Goal: Transaction & Acquisition: Purchase product/service

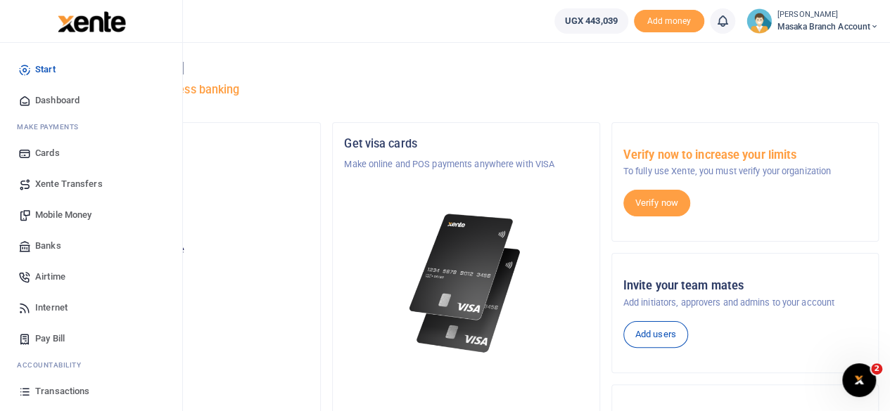
click at [72, 222] on link "Mobile Money" at bounding box center [91, 215] width 160 height 31
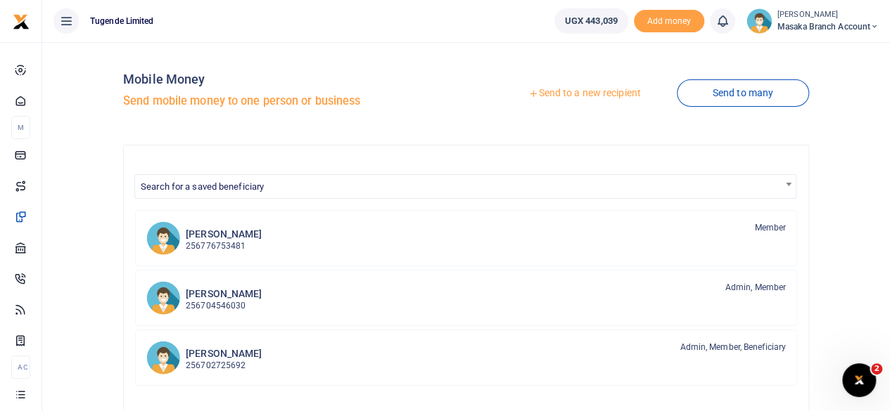
click at [603, 92] on link "Send to a new recipient" at bounding box center [584, 93] width 184 height 25
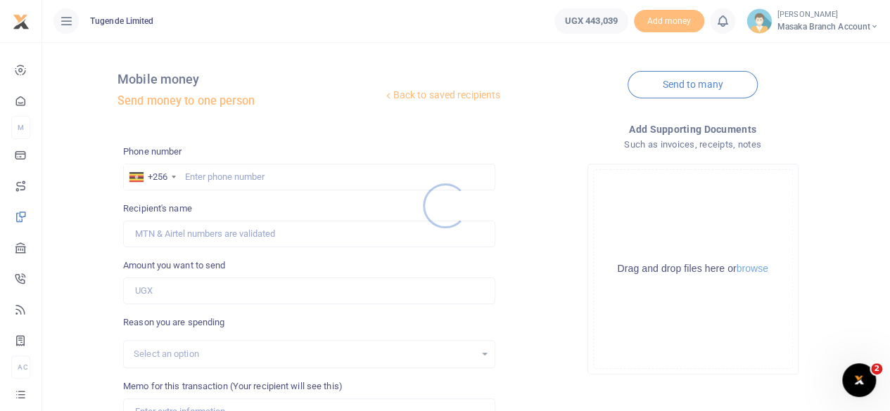
click at [255, 178] on div at bounding box center [445, 205] width 890 height 411
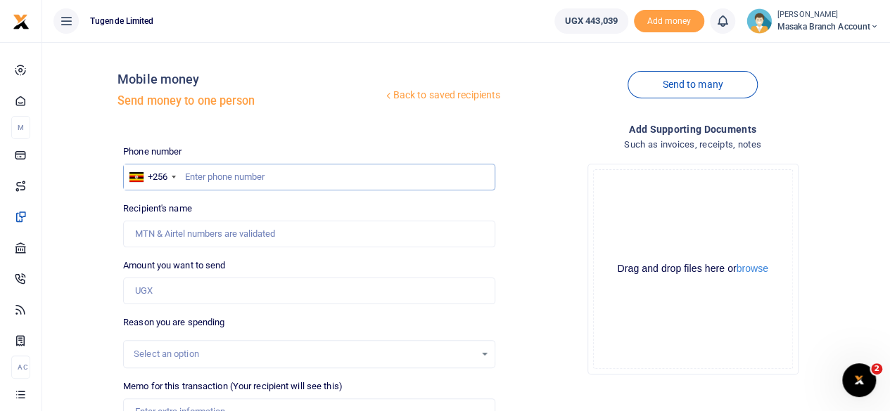
click at [252, 174] on input "text" at bounding box center [309, 177] width 372 height 27
click at [217, 175] on input "text" at bounding box center [309, 177] width 372 height 27
type input "771463056"
type input "[PERSON_NAME]"
type input "771463056"
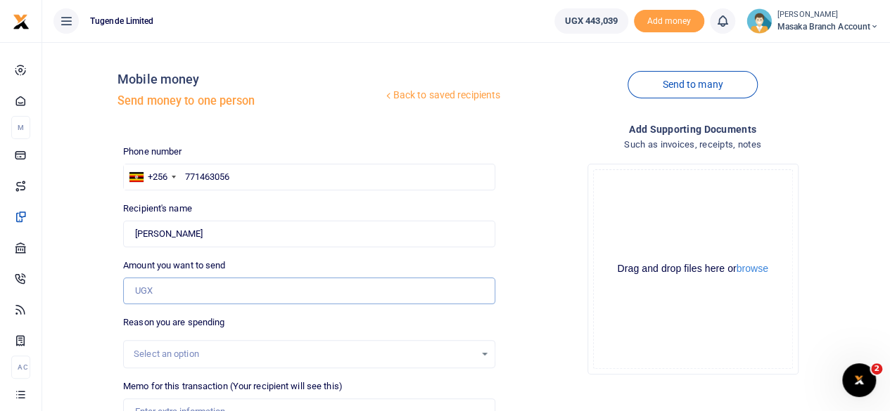
click at [194, 295] on input "Amount you want to send" at bounding box center [309, 291] width 372 height 27
click at [234, 282] on input "Amount you want to send" at bounding box center [309, 291] width 372 height 27
type input "84,000"
click at [381, 349] on div "Select an option" at bounding box center [304, 354] width 341 height 14
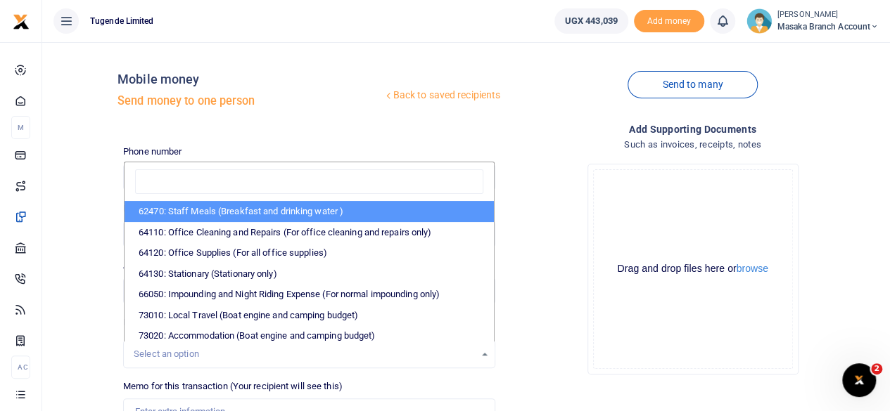
click at [284, 213] on li "62470: Staff Meals (Breakfast and drinking water )" at bounding box center [308, 211] width 369 height 21
select select "23"
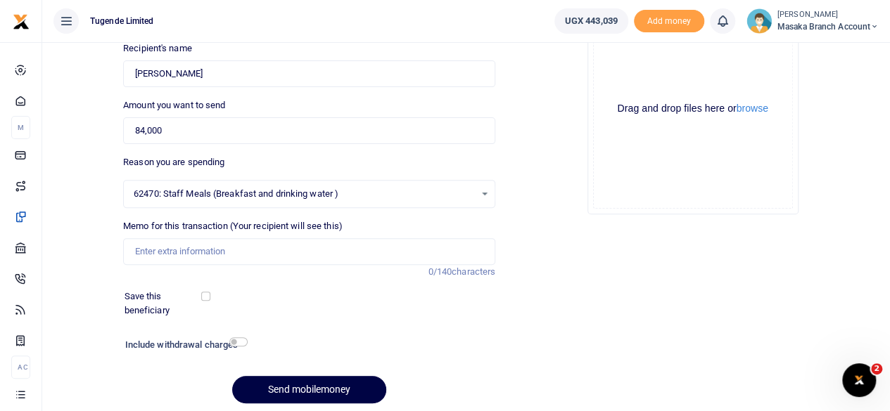
scroll to position [169, 0]
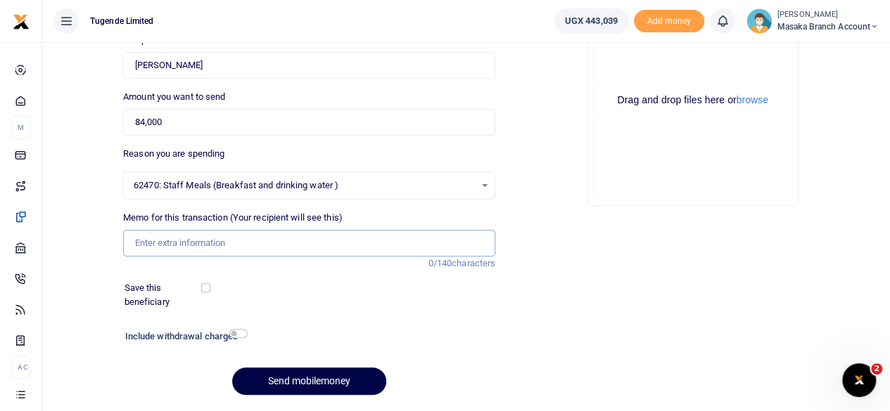
click at [323, 245] on input "Memo for this transaction (Your recipient will see this)" at bounding box center [309, 243] width 372 height 27
type input "TLUG016463 Staff breakfast"
click at [239, 329] on input "checkbox" at bounding box center [238, 333] width 18 height 9
checkbox input "true"
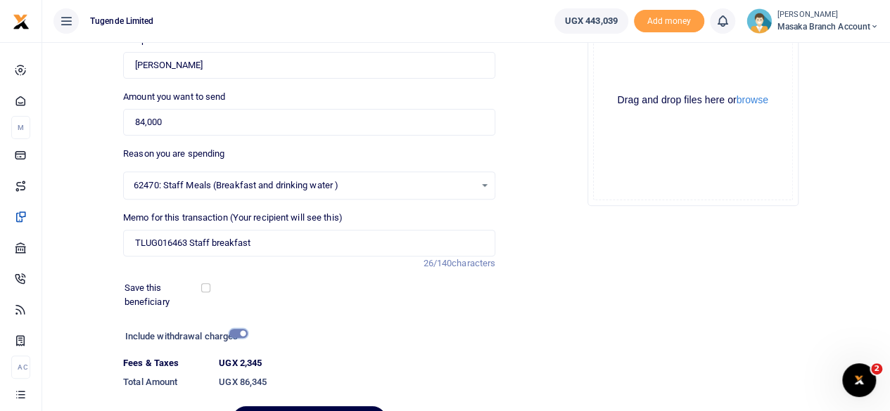
drag, startPoint x: 239, startPoint y: 328, endPoint x: 900, endPoint y: 396, distance: 663.9
click at [889, 396] on html "Start Dashboard M ake Payments Cards Xente Transfers Mobile Money Banks Airtime" at bounding box center [445, 162] width 890 height 662
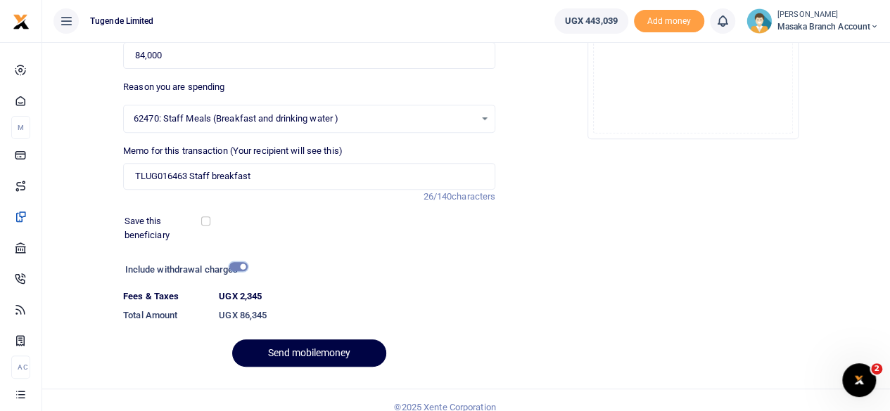
scroll to position [249, 0]
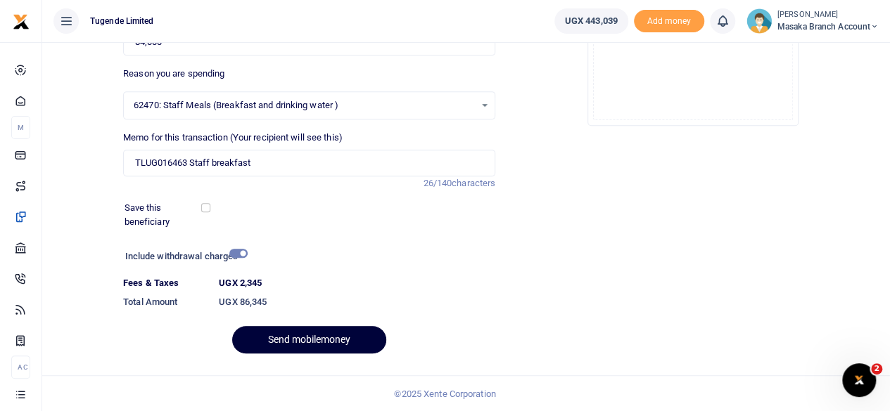
click at [357, 343] on button "Send mobilemoney" at bounding box center [309, 339] width 154 height 27
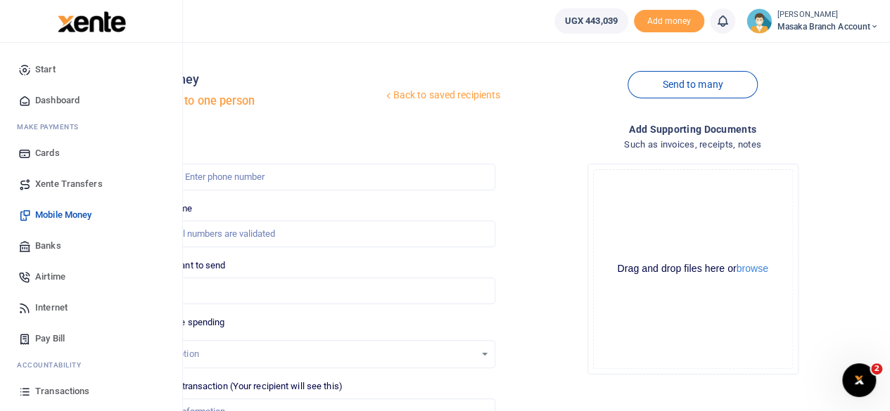
click at [48, 341] on span "Pay Bill" at bounding box center [50, 339] width 30 height 14
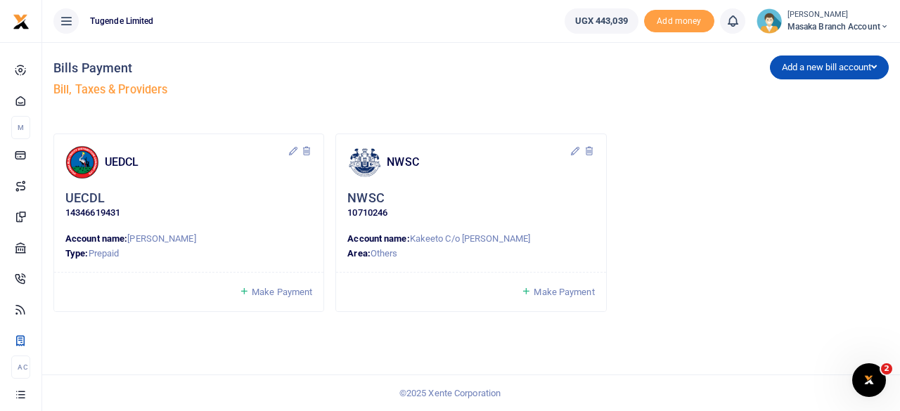
click at [291, 293] on span "Make Payment" at bounding box center [282, 292] width 60 height 11
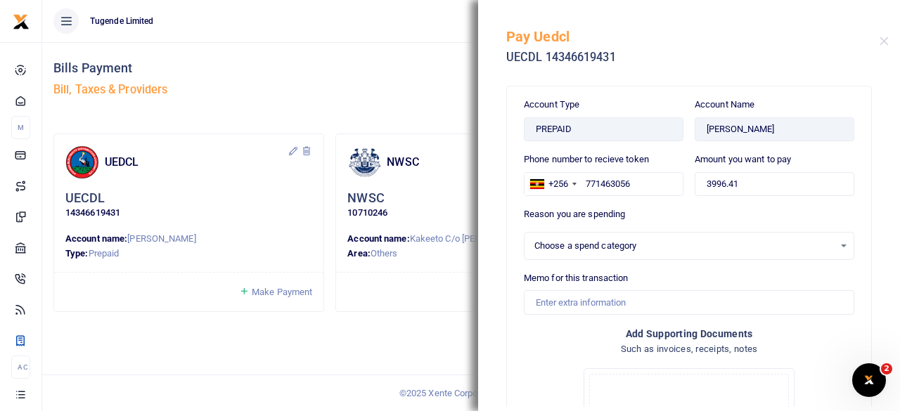
select select
click at [774, 189] on input "3996.41" at bounding box center [775, 184] width 160 height 24
type input "3"
type input "100,000"
click at [680, 239] on div "Select an option" at bounding box center [685, 246] width 300 height 14
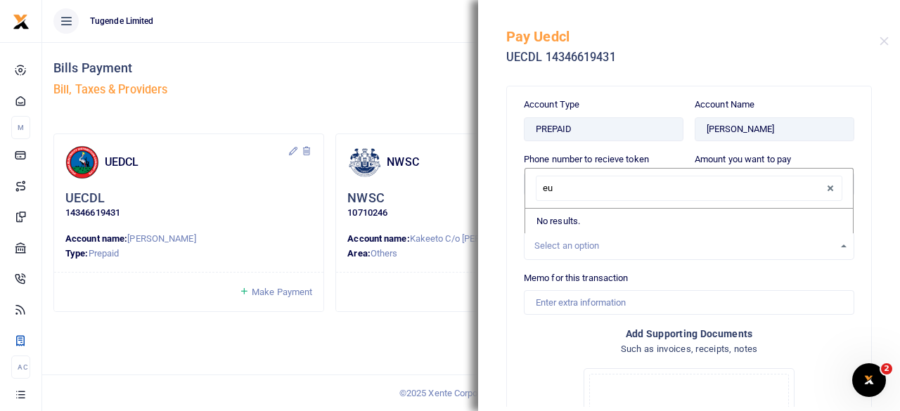
type input "e"
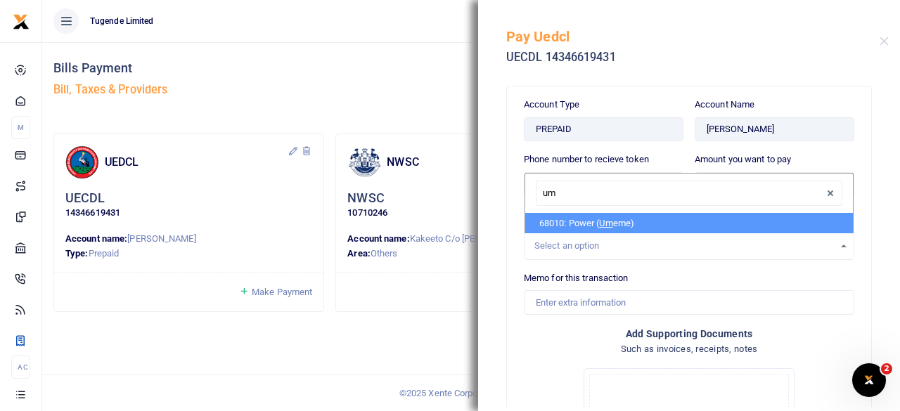
type input "ume"
click at [620, 219] on li "68010: Power ( Ume me)" at bounding box center [689, 223] width 328 height 21
select select "39"
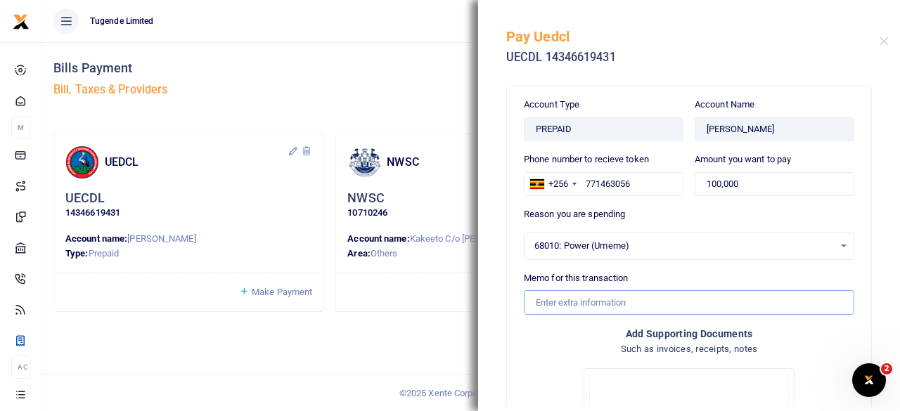
click at [607, 303] on input "Memo for this transaction" at bounding box center [689, 302] width 331 height 24
type input "t"
type input "TLUG016460"
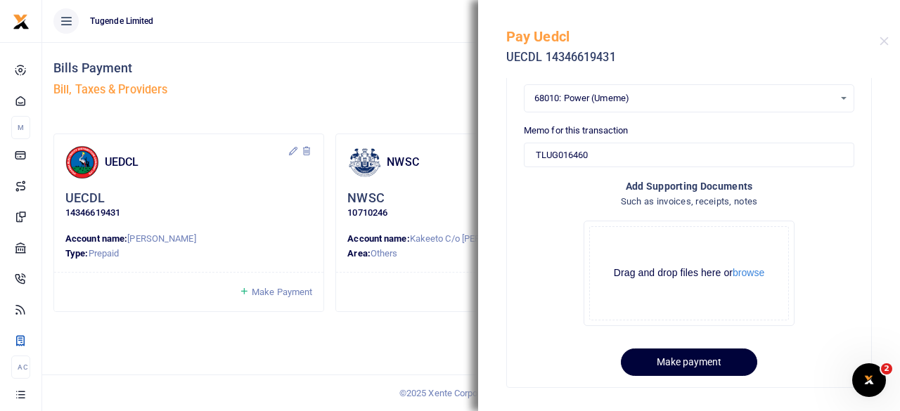
click at [699, 352] on button "Make payment" at bounding box center [689, 362] width 136 height 27
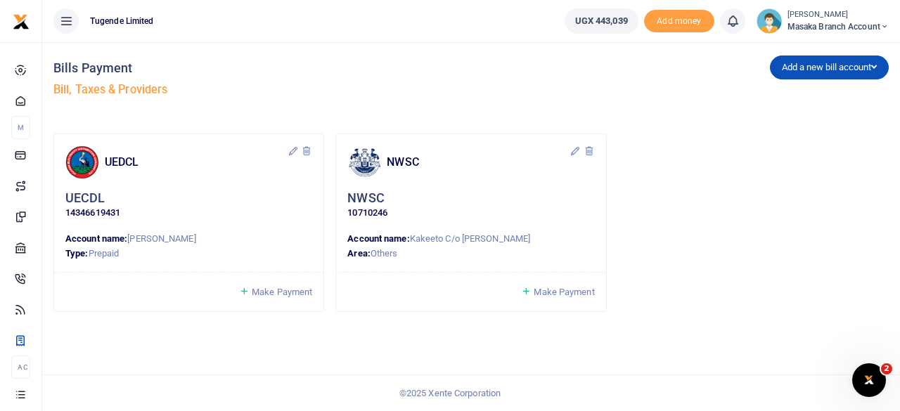
click at [568, 295] on span "Make Payment" at bounding box center [564, 292] width 60 height 11
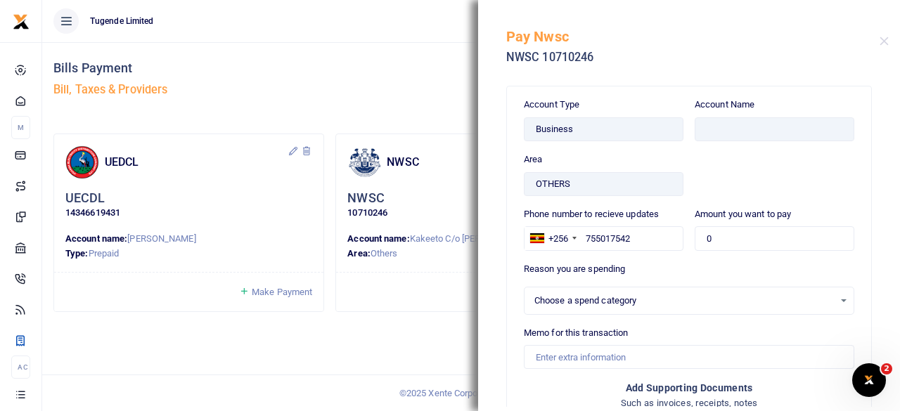
select select
click at [882, 41] on button "Close" at bounding box center [884, 41] width 9 height 9
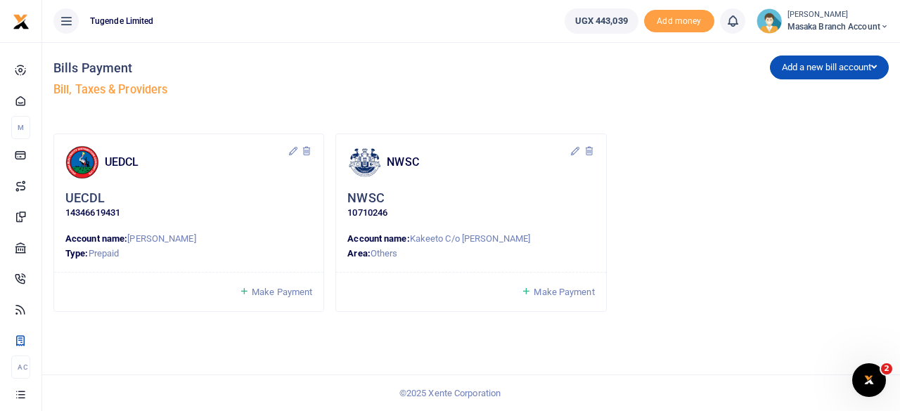
click at [676, 234] on div "UEDCL UECDL 14346619431 Account name: [PERSON_NAME] Type: Prepaid" at bounding box center [471, 229] width 847 height 190
click at [560, 287] on span "Make Payment" at bounding box center [564, 292] width 60 height 11
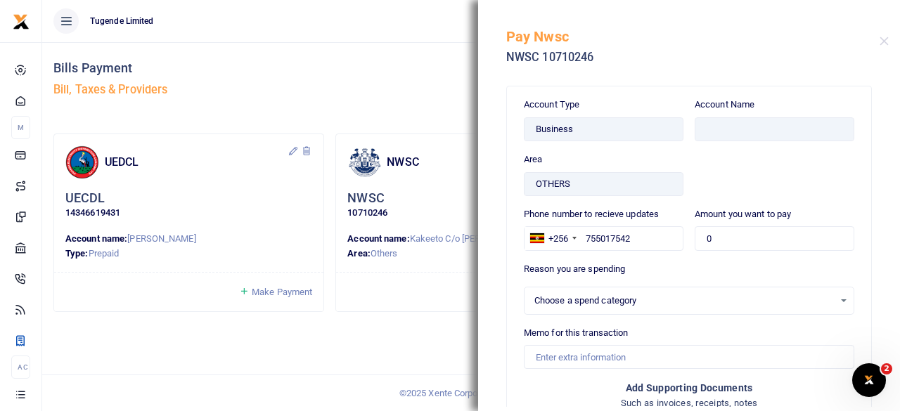
select select
click at [883, 46] on div "Pay Nwsc NWSC 10710246" at bounding box center [689, 39] width 422 height 78
click at [883, 39] on button "Close" at bounding box center [884, 41] width 9 height 9
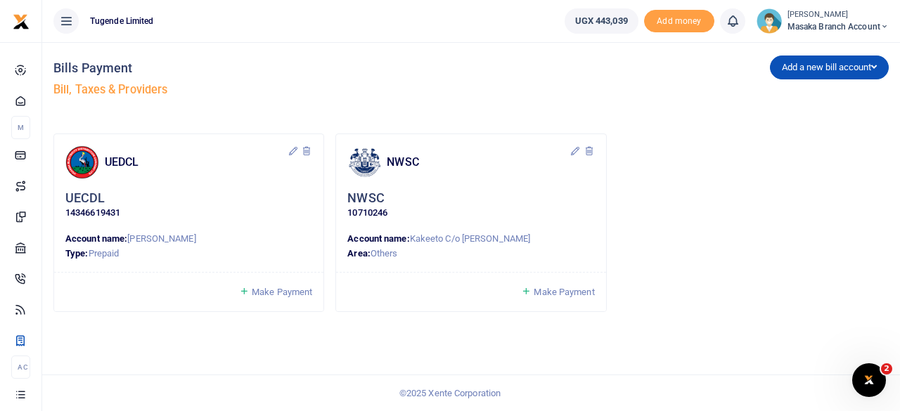
click at [557, 290] on span "Make Payment" at bounding box center [564, 292] width 60 height 11
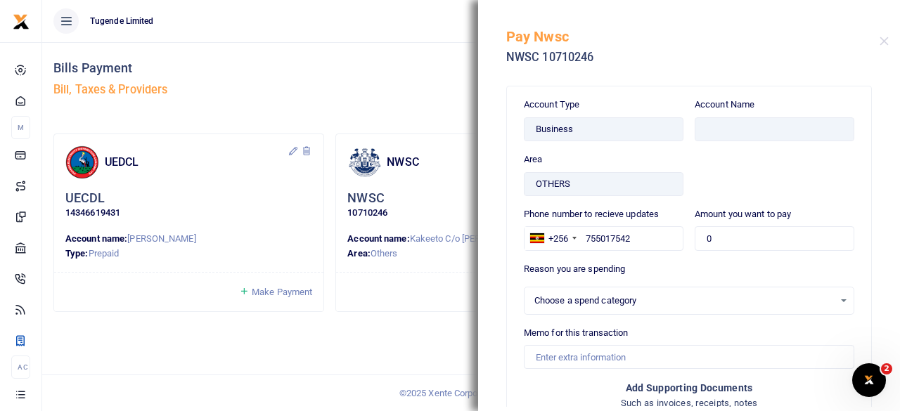
select select
click at [316, 323] on div "UEDCL UECDL 14346619431 Account name: [PERSON_NAME] Type: Prepaid Make Payment" at bounding box center [189, 229] width 282 height 190
click at [886, 44] on button "Close" at bounding box center [884, 41] width 9 height 9
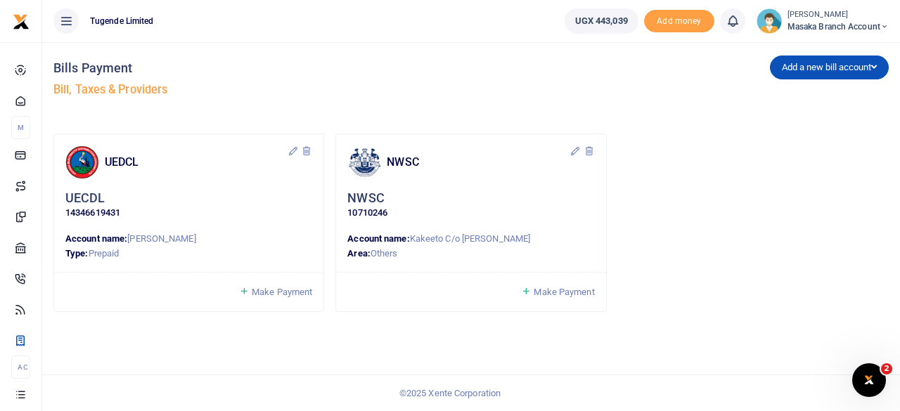
click at [591, 146] on icon at bounding box center [589, 151] width 11 height 11
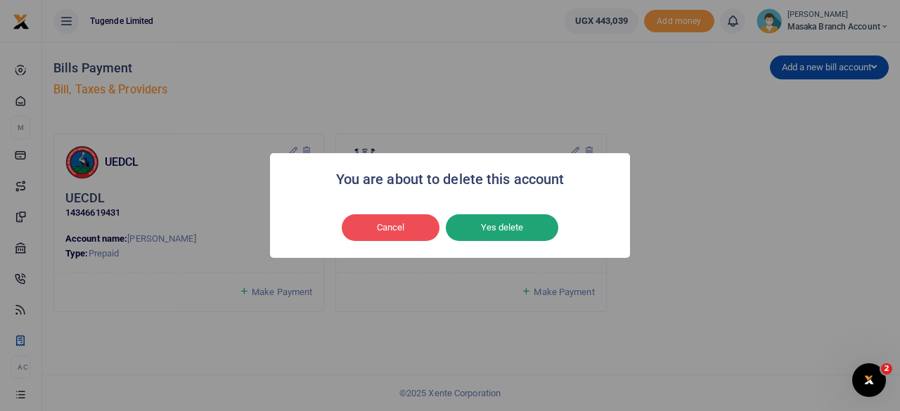
click at [516, 229] on button "Yes delete" at bounding box center [502, 228] width 113 height 27
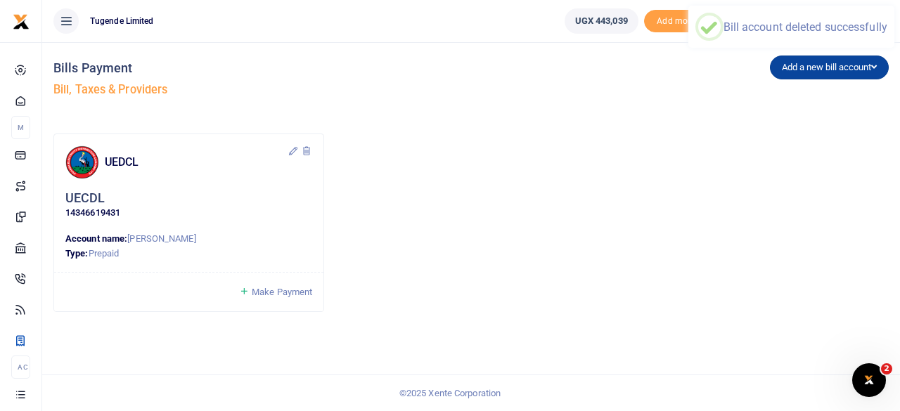
click at [803, 65] on button "Add a new bill account" at bounding box center [829, 68] width 119 height 24
click at [801, 111] on link "NWSC" at bounding box center [826, 117] width 111 height 20
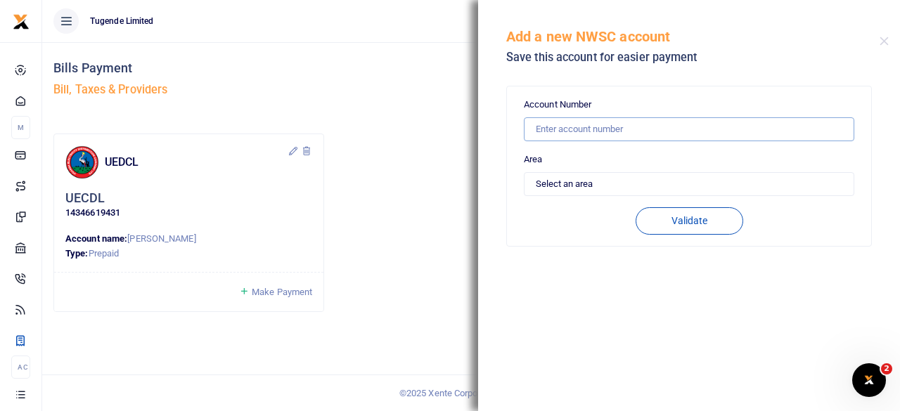
click at [656, 130] on input "text" at bounding box center [689, 129] width 331 height 24
type input "10710246"
click at [606, 180] on select "Select an area Kampala Iganga Jinja Lugazi Others" at bounding box center [689, 184] width 331 height 24
select select "OTHERS"
click at [524, 172] on select "Select an area Kampala Iganga Jinja Lugazi Others" at bounding box center [689, 184] width 331 height 24
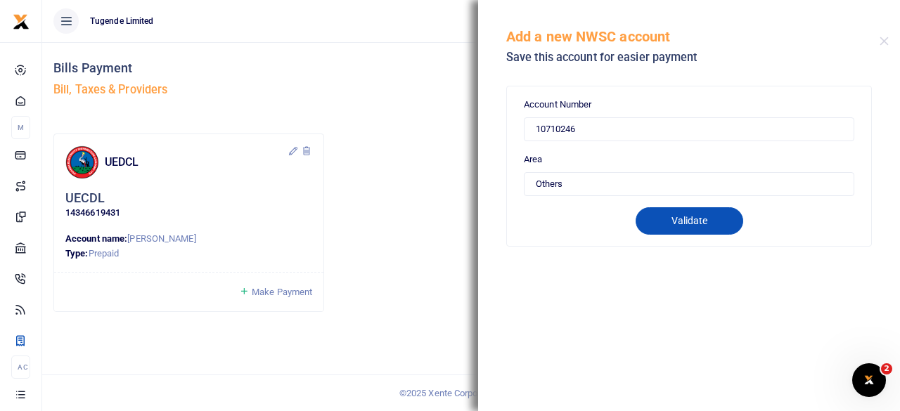
click at [715, 214] on button "Validate" at bounding box center [690, 220] width 108 height 27
click at [587, 123] on input "10710246" at bounding box center [689, 129] width 331 height 24
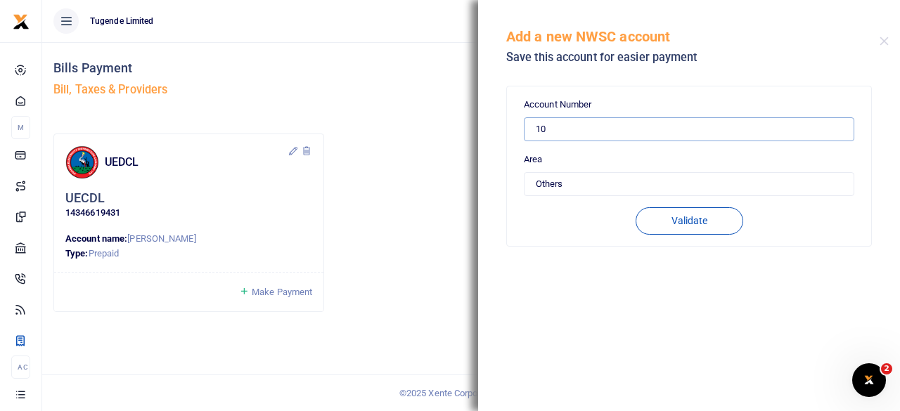
type input "1"
type input "10710246"
click at [585, 179] on select "Select an area Kampala Iganga Jinja Lugazi Others" at bounding box center [689, 184] width 331 height 24
click at [524, 172] on select "Select an area Kampala Iganga Jinja Lugazi Others" at bounding box center [689, 184] width 331 height 24
click at [587, 195] on select "Select an area Kampala Iganga Jinja Lugazi Others" at bounding box center [689, 184] width 331 height 24
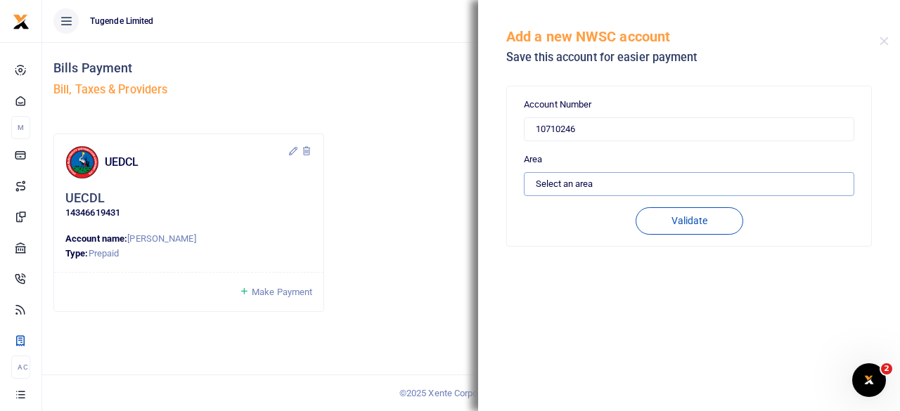
select select "OTHERS"
click at [524, 172] on select "Select an area Kampala Iganga Jinja Lugazi Others" at bounding box center [689, 184] width 331 height 24
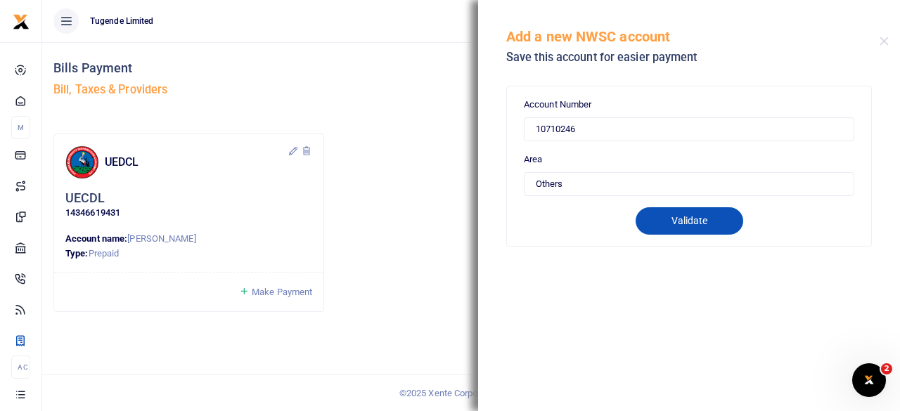
click at [678, 215] on button "Validate" at bounding box center [690, 220] width 108 height 27
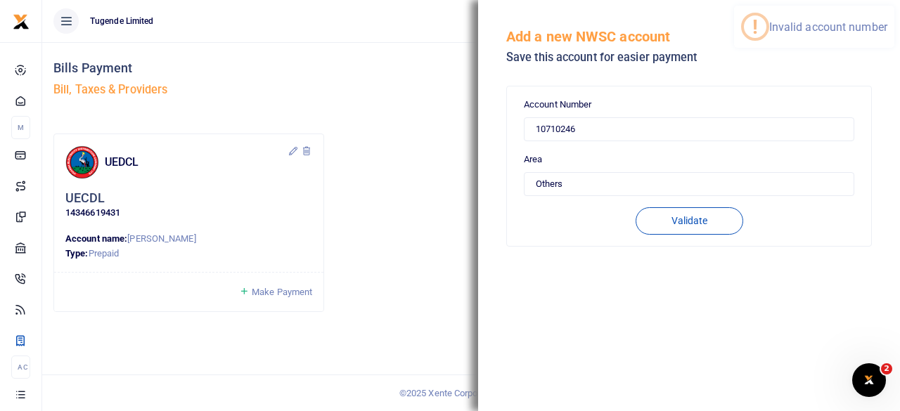
click at [426, 234] on div "UEDCL UECDL 14346619431 Account name: [PERSON_NAME] Type: Prepaid" at bounding box center [471, 229] width 847 height 190
